Goal: Check status: Check status

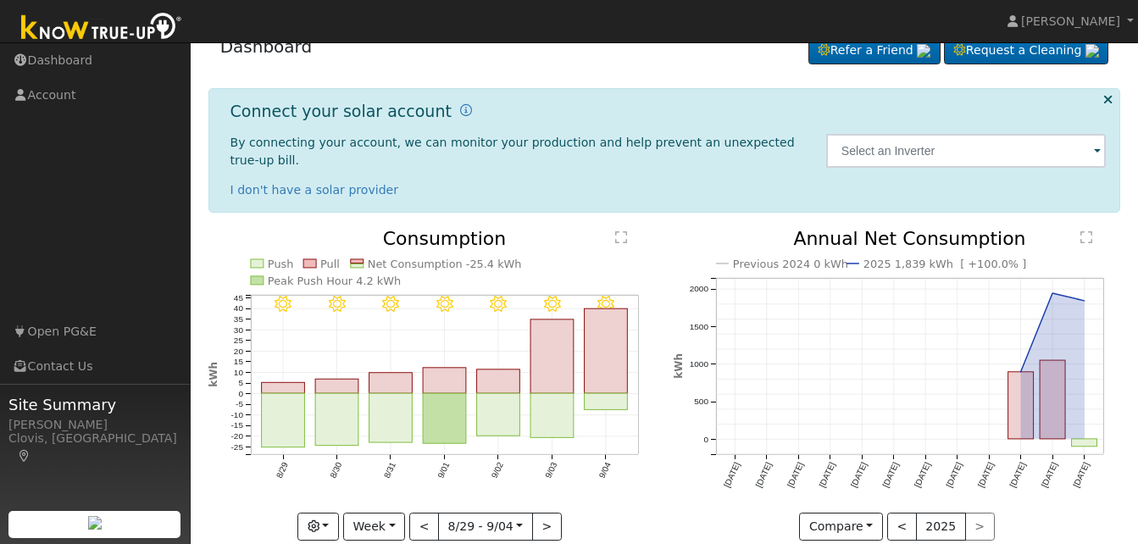
scroll to position [38, 0]
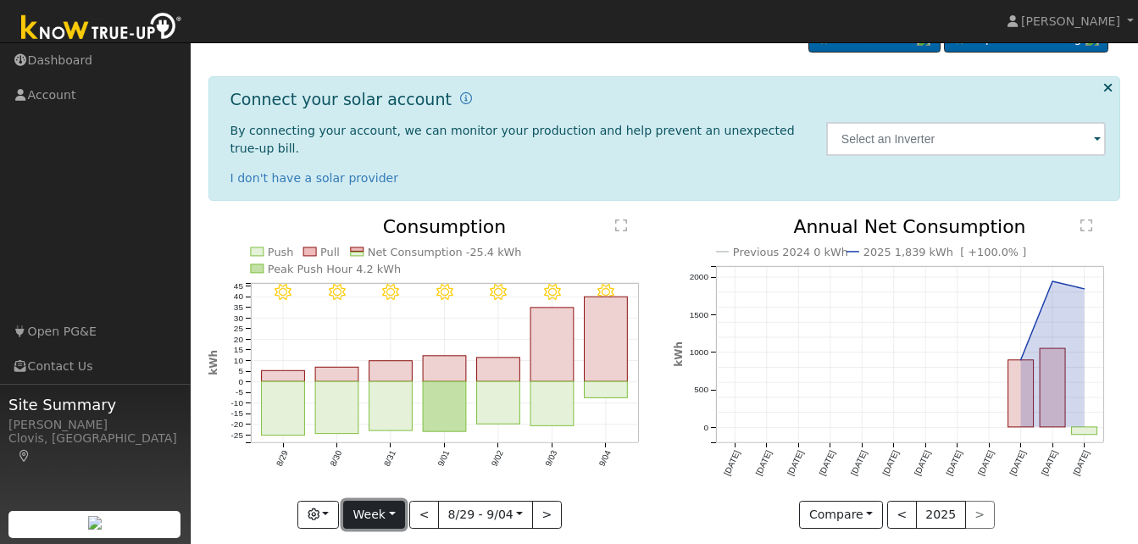
click at [394, 501] on button "Week" at bounding box center [374, 515] width 62 height 29
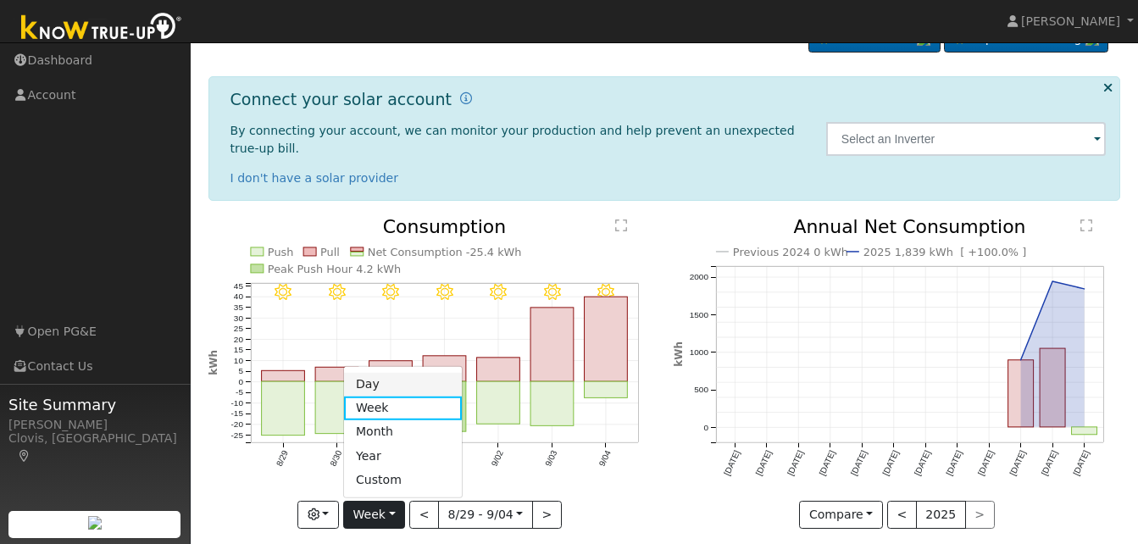
click at [398, 372] on link "Day" at bounding box center [403, 384] width 118 height 24
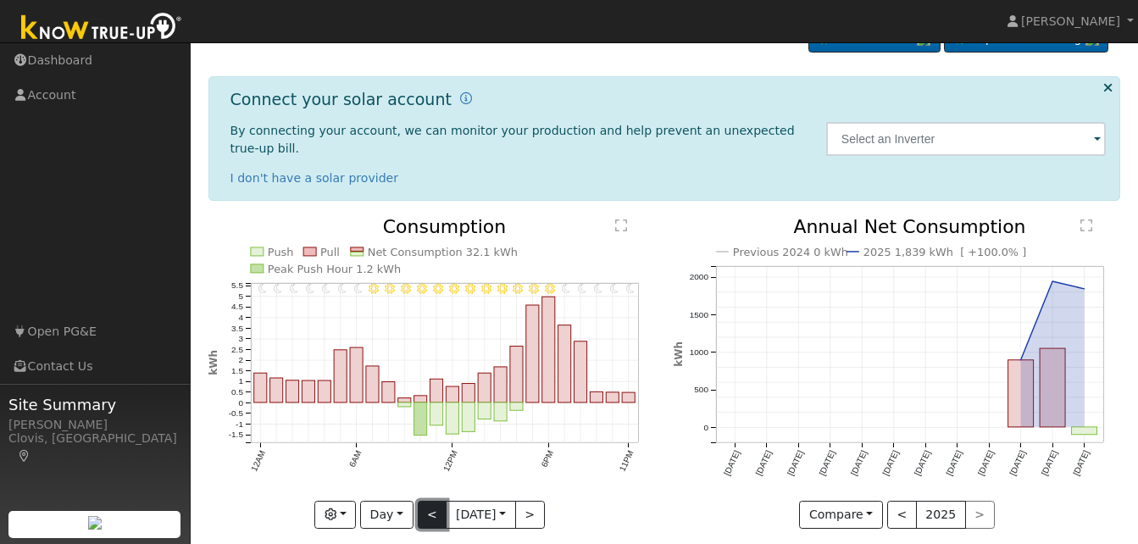
click at [426, 502] on button "<" at bounding box center [433, 515] width 30 height 29
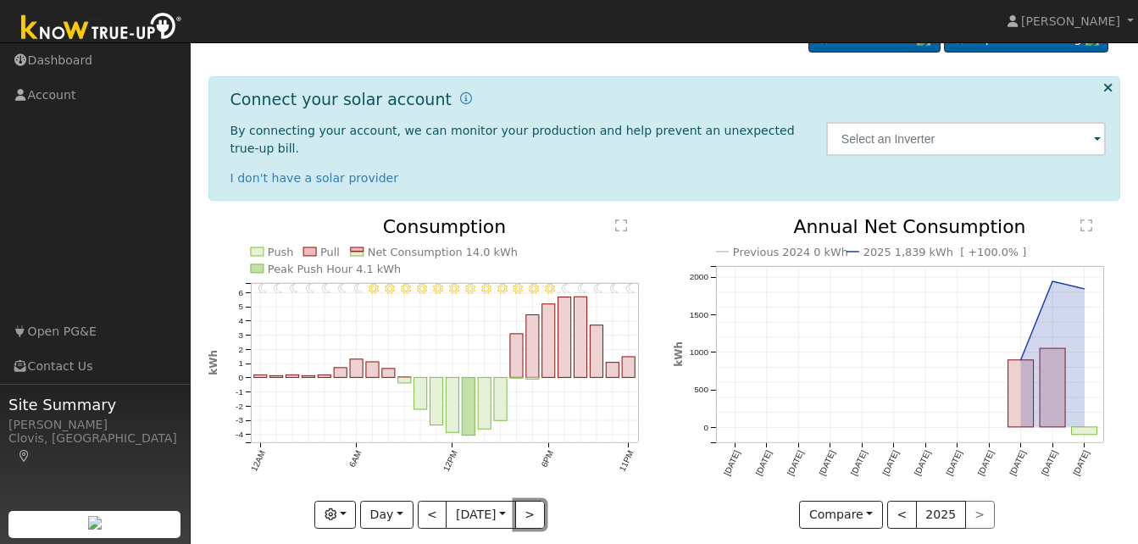
click at [537, 501] on button ">" at bounding box center [530, 515] width 30 height 29
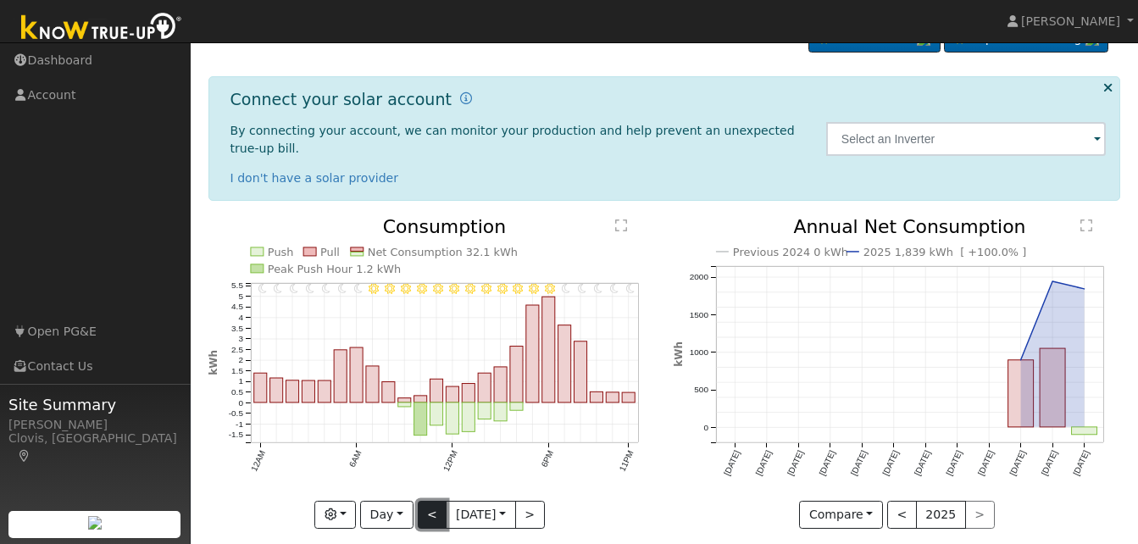
click at [425, 501] on button "<" at bounding box center [433, 515] width 30 height 29
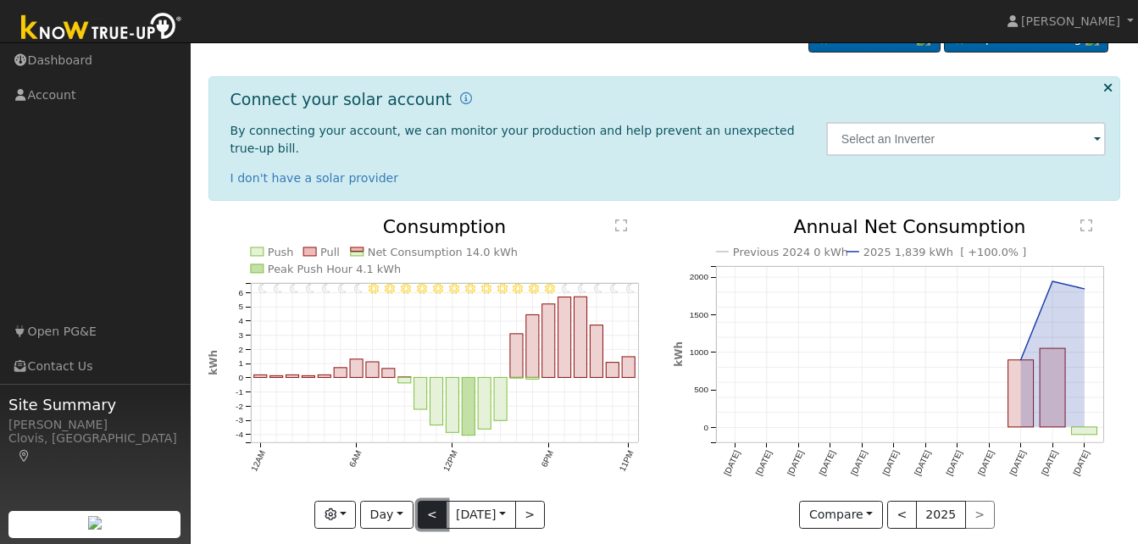
click at [425, 501] on button "<" at bounding box center [433, 515] width 30 height 29
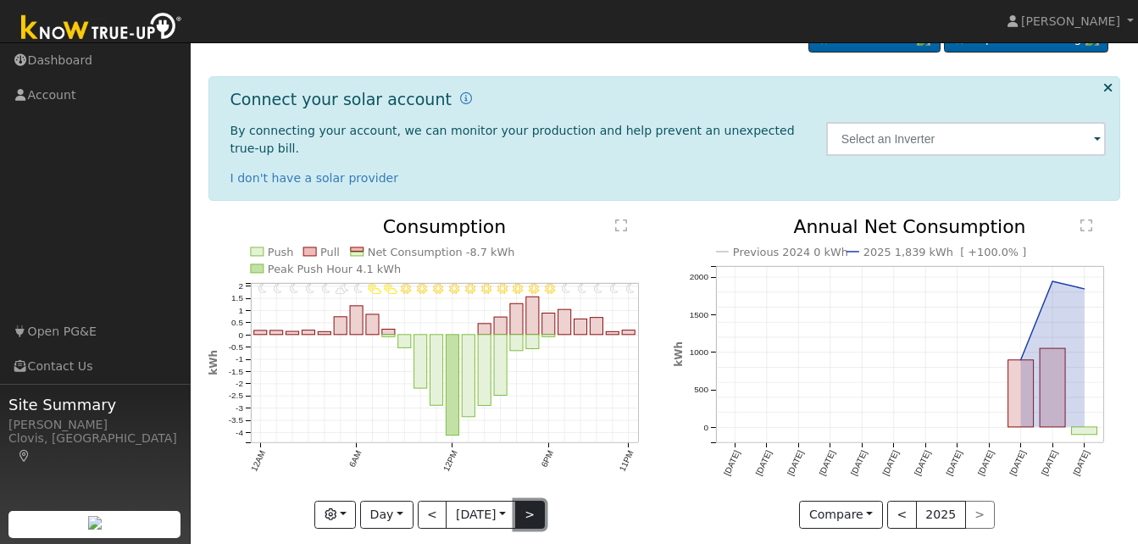
click at [533, 502] on button ">" at bounding box center [530, 515] width 30 height 29
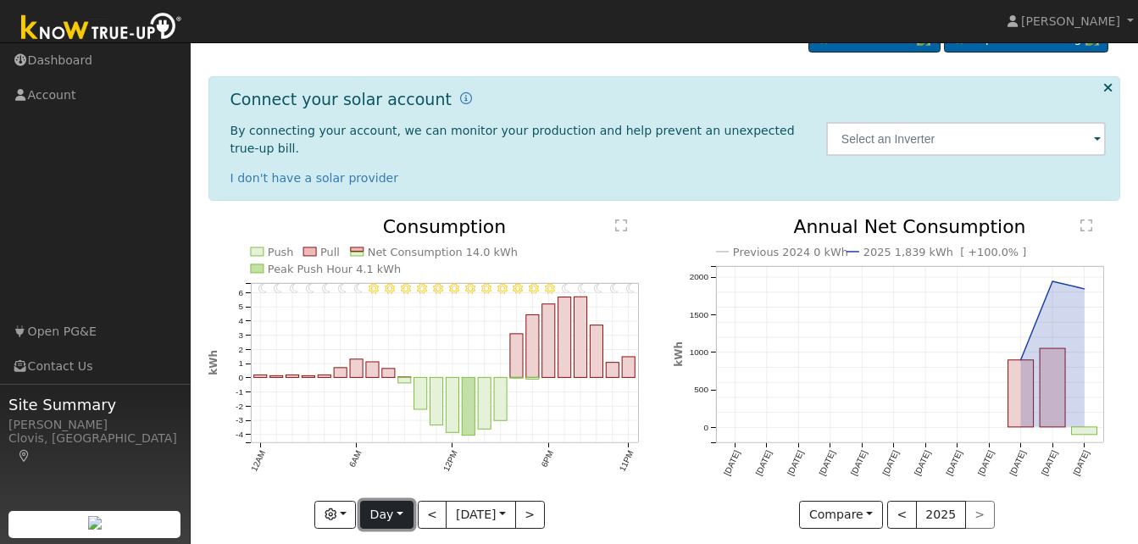
click at [394, 501] on button "Day" at bounding box center [386, 515] width 53 height 29
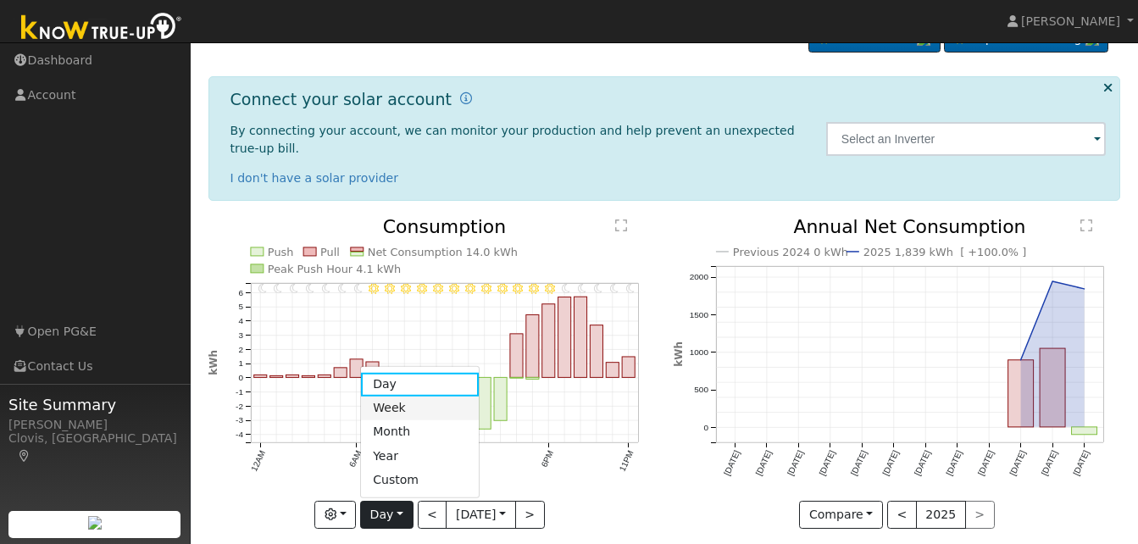
click at [396, 397] on link "Week" at bounding box center [420, 409] width 118 height 24
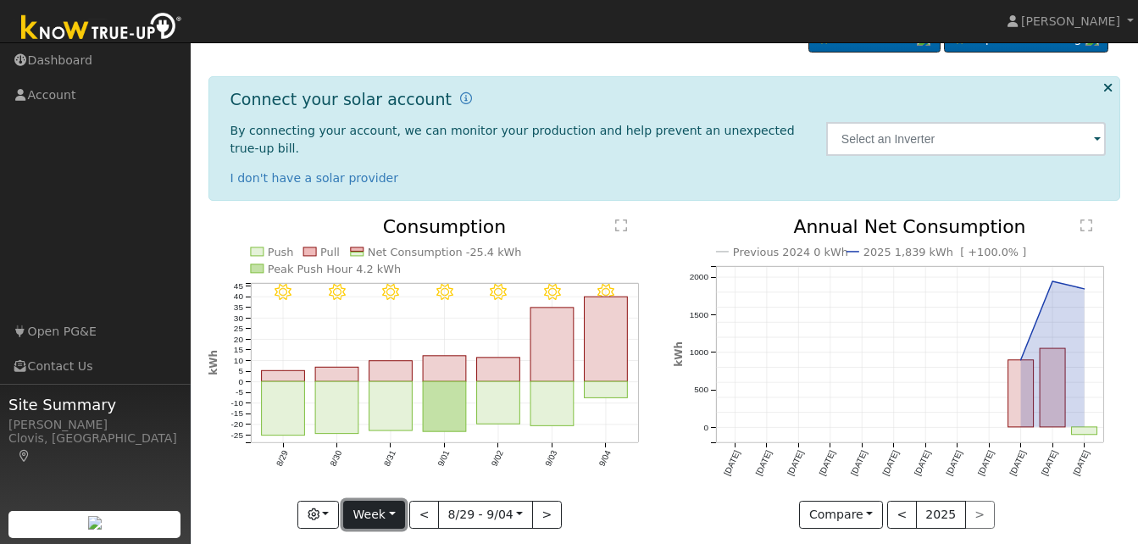
click at [391, 501] on button "Week" at bounding box center [374, 515] width 62 height 29
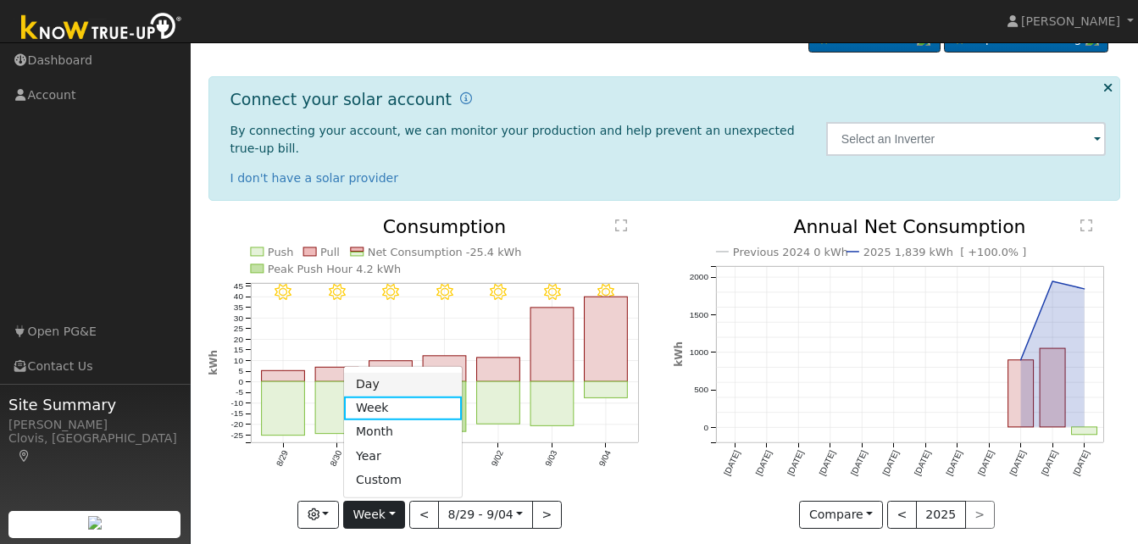
click at [389, 372] on link "Day" at bounding box center [403, 384] width 118 height 24
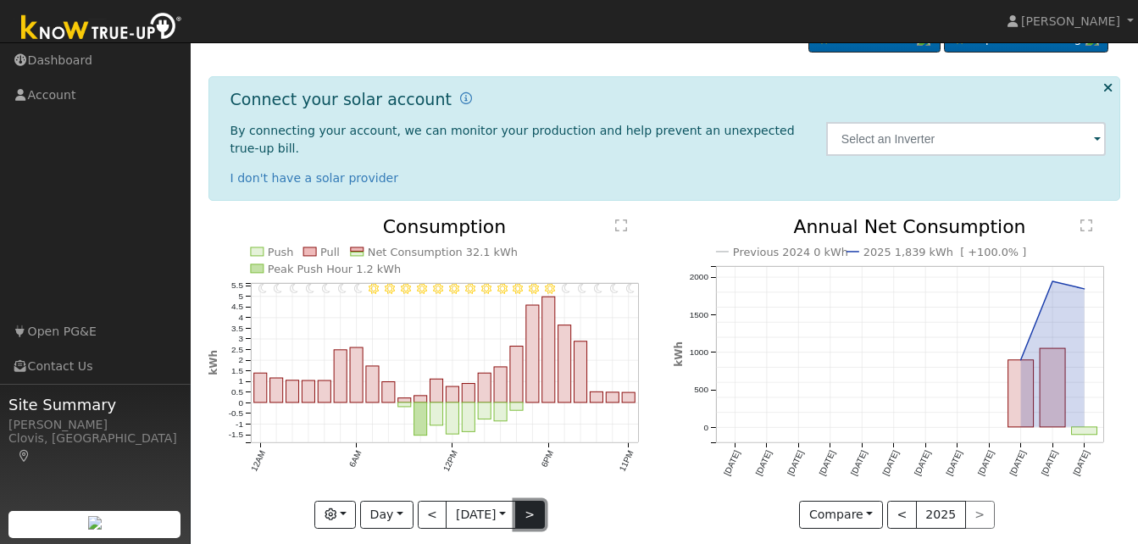
click at [530, 501] on button ">" at bounding box center [530, 515] width 30 height 29
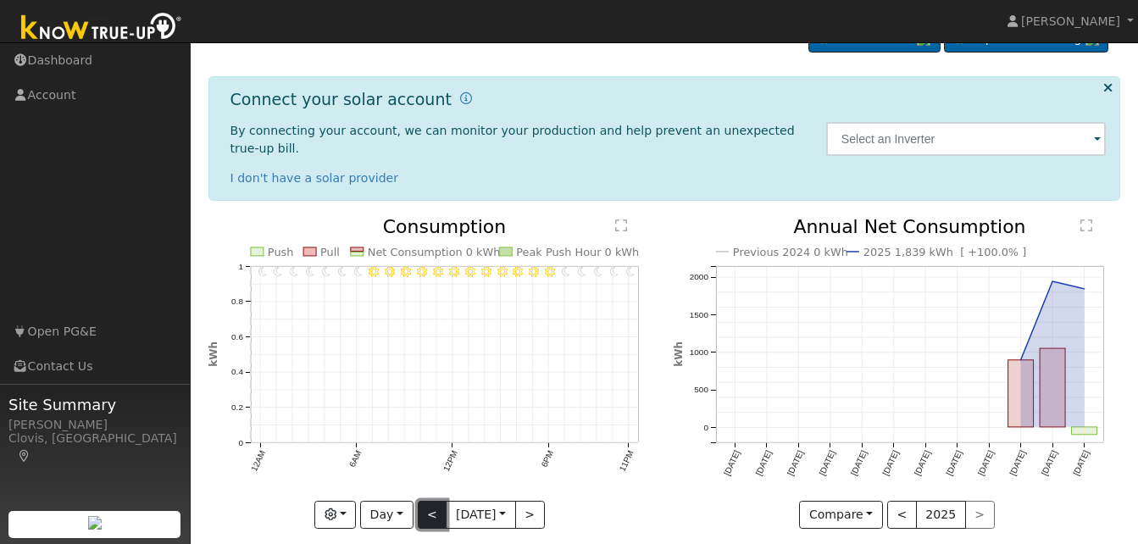
click at [424, 501] on button "<" at bounding box center [433, 515] width 30 height 29
type input "[DATE]"
